Goal: Check status: Check status

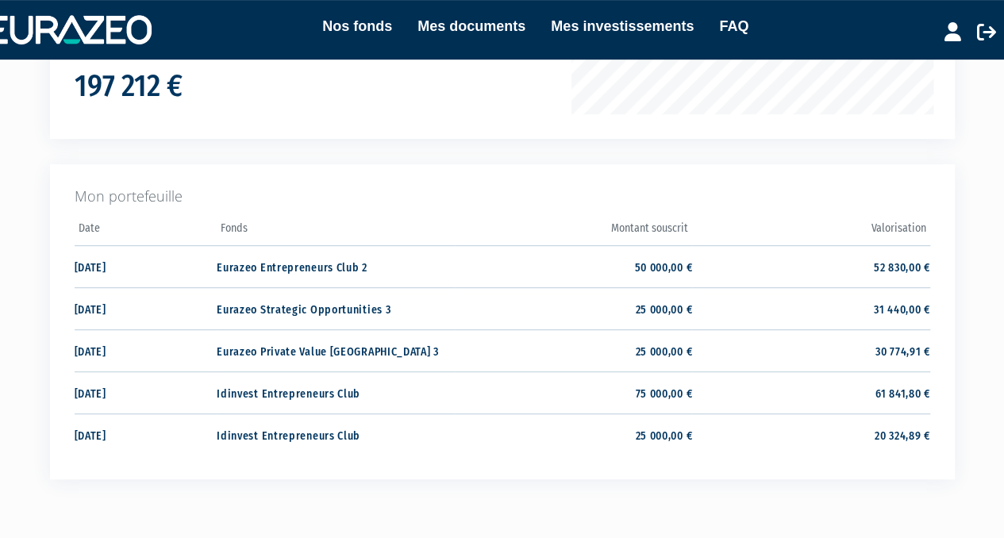
scroll to position [422, 0]
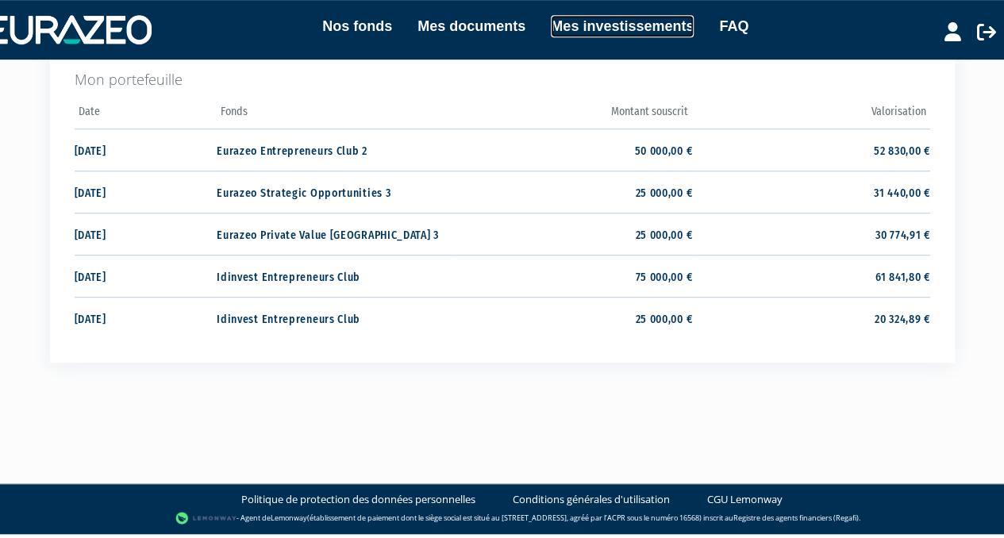
click at [611, 23] on link "Mes investissements" at bounding box center [622, 26] width 143 height 22
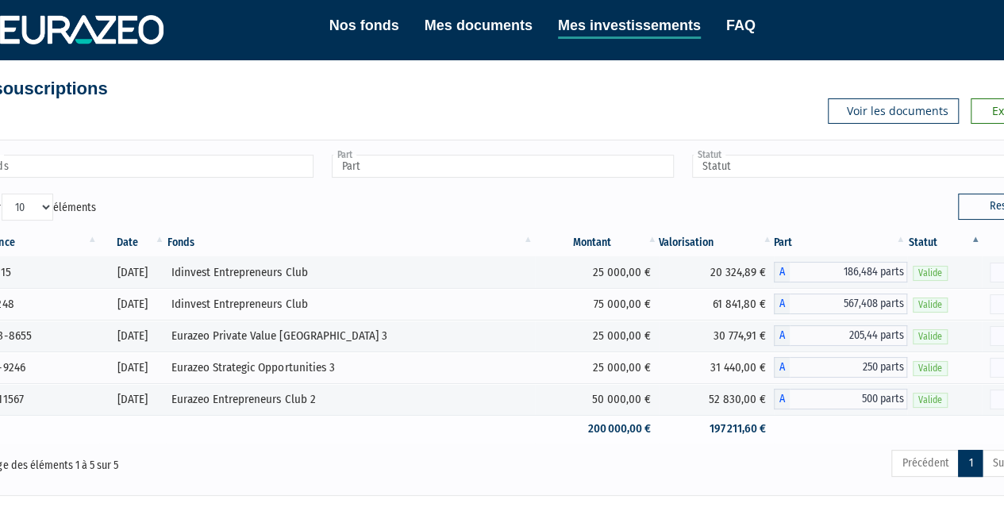
scroll to position [13, 0]
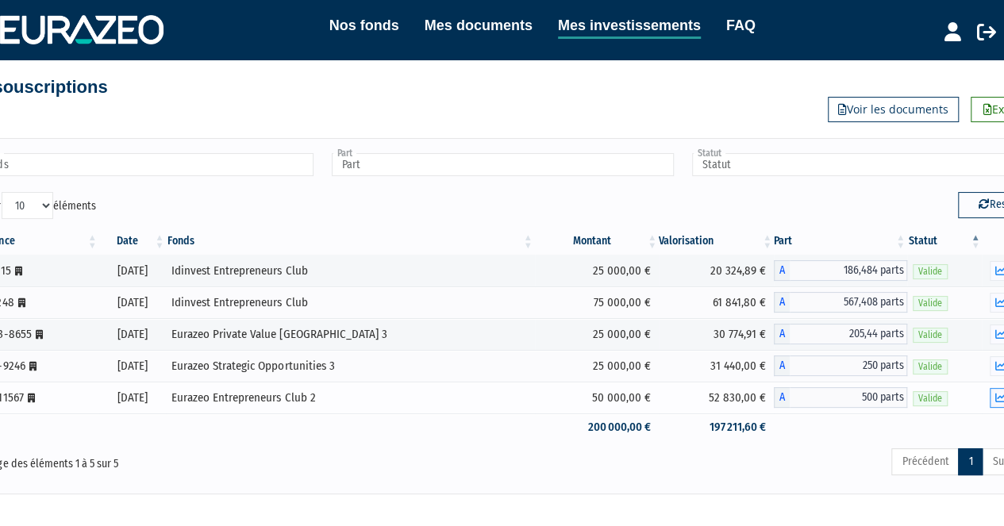
click at [997, 393] on icon "button" at bounding box center [1000, 398] width 10 height 10
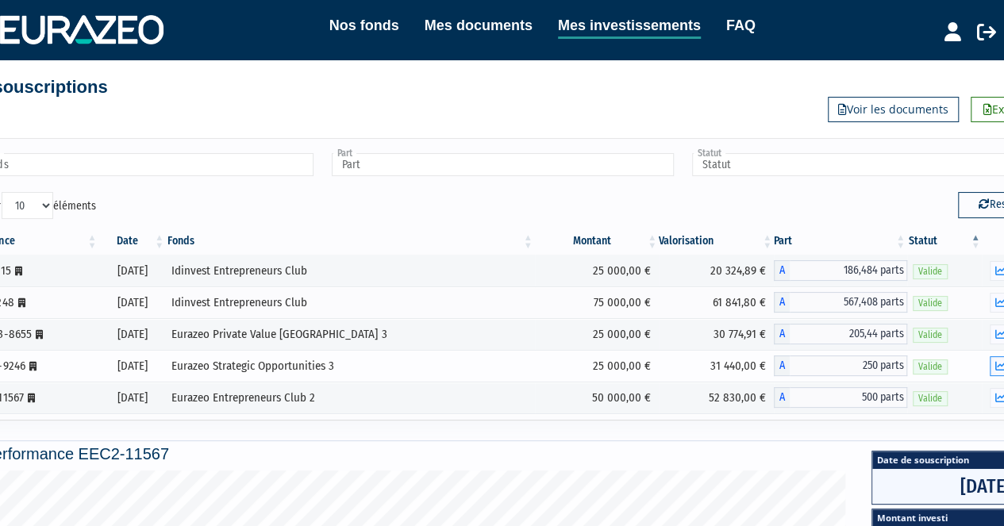
click at [1003, 361] on icon "button" at bounding box center [1000, 366] width 10 height 10
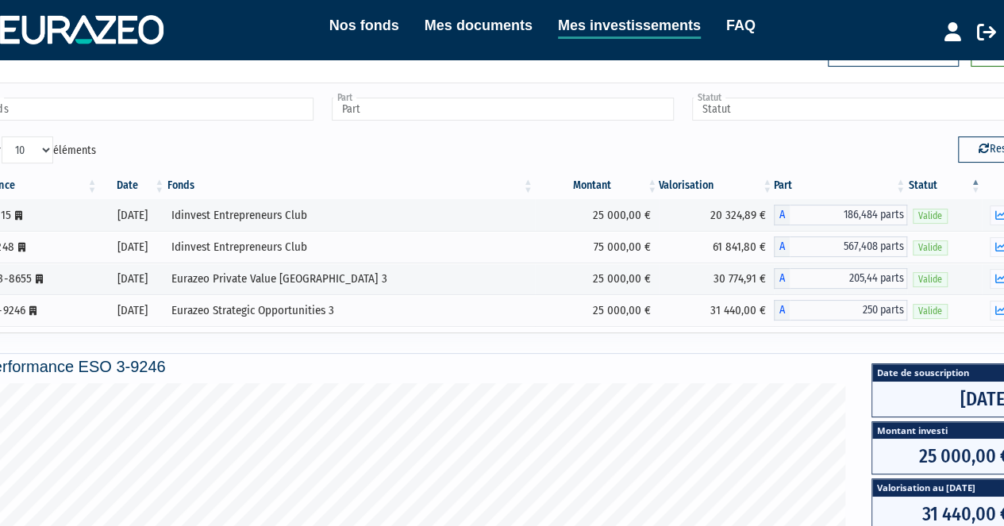
scroll to position [71, 2]
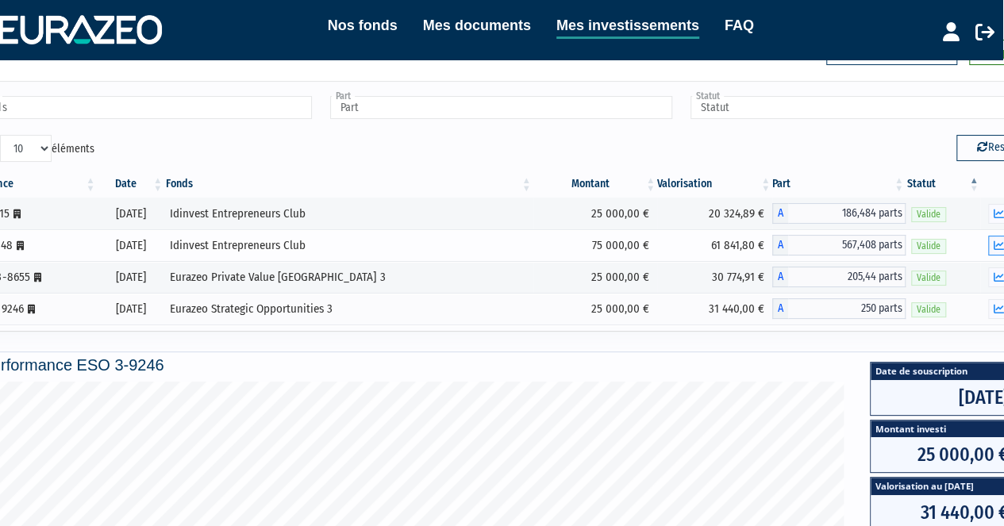
click at [999, 241] on icon "button" at bounding box center [998, 246] width 10 height 10
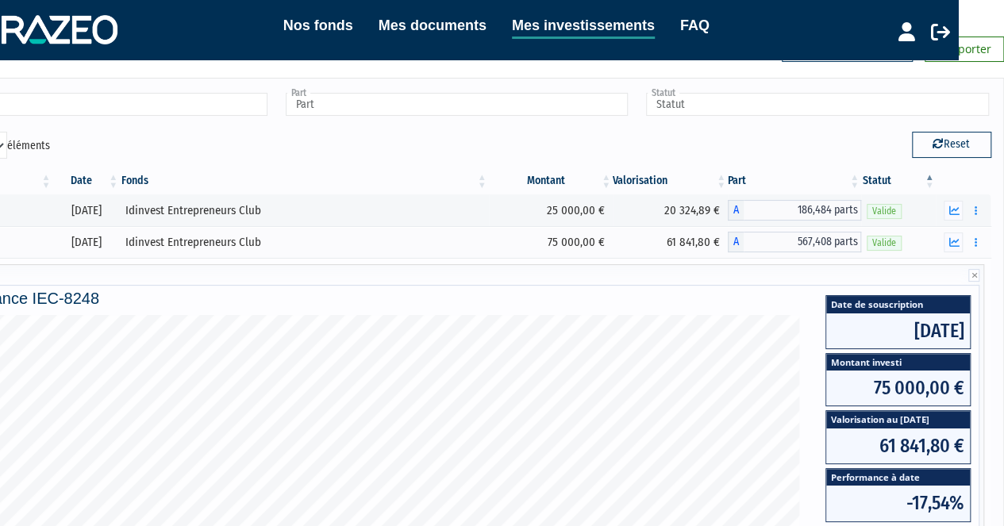
scroll to position [66, 46]
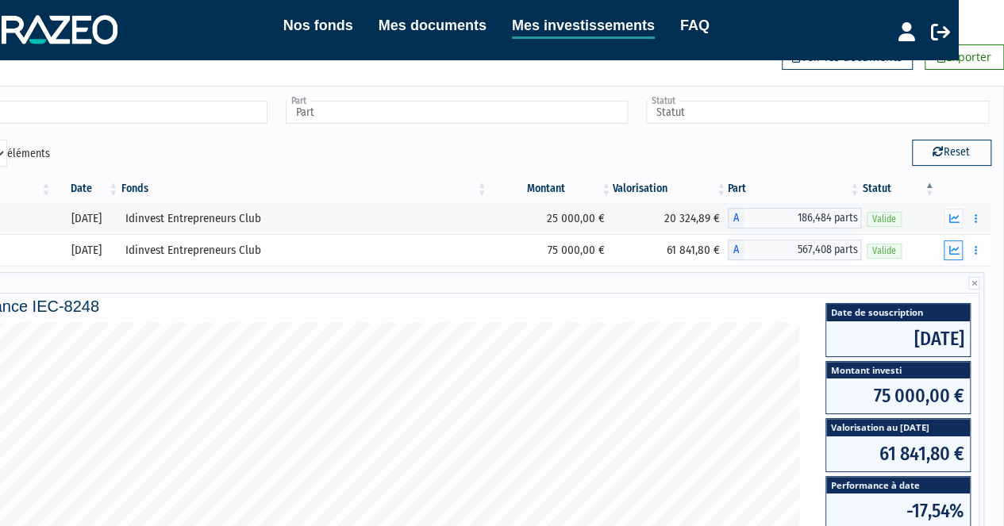
click at [954, 252] on icon "button" at bounding box center [954, 250] width 10 height 10
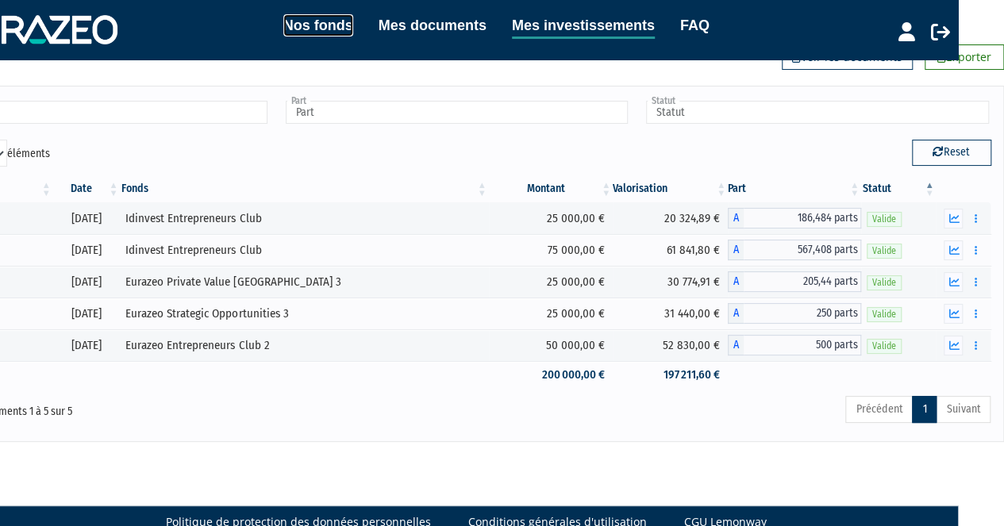
click at [317, 28] on link "Nos fonds" at bounding box center [318, 25] width 70 height 22
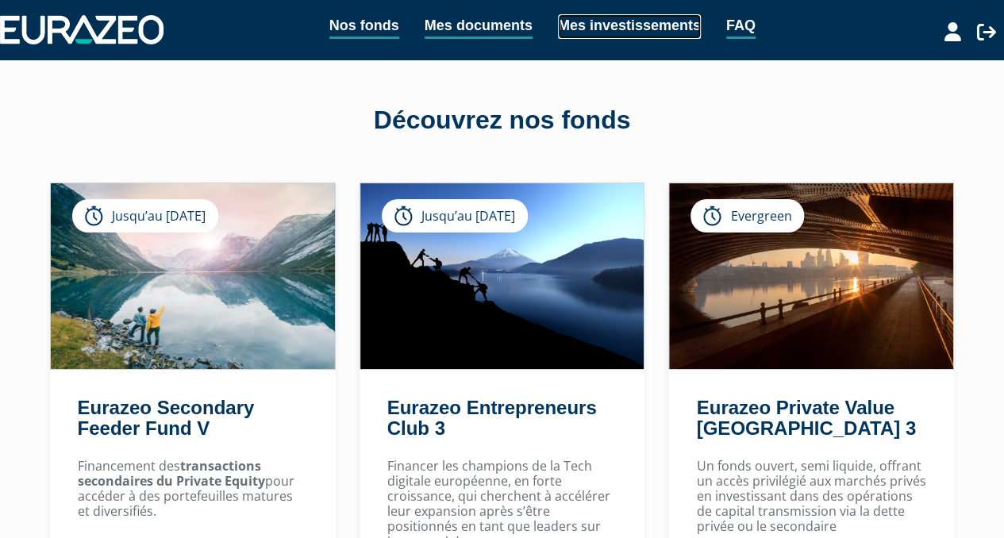
click at [595, 29] on link "Mes investissements" at bounding box center [629, 26] width 143 height 25
